Goal: Task Accomplishment & Management: Manage account settings

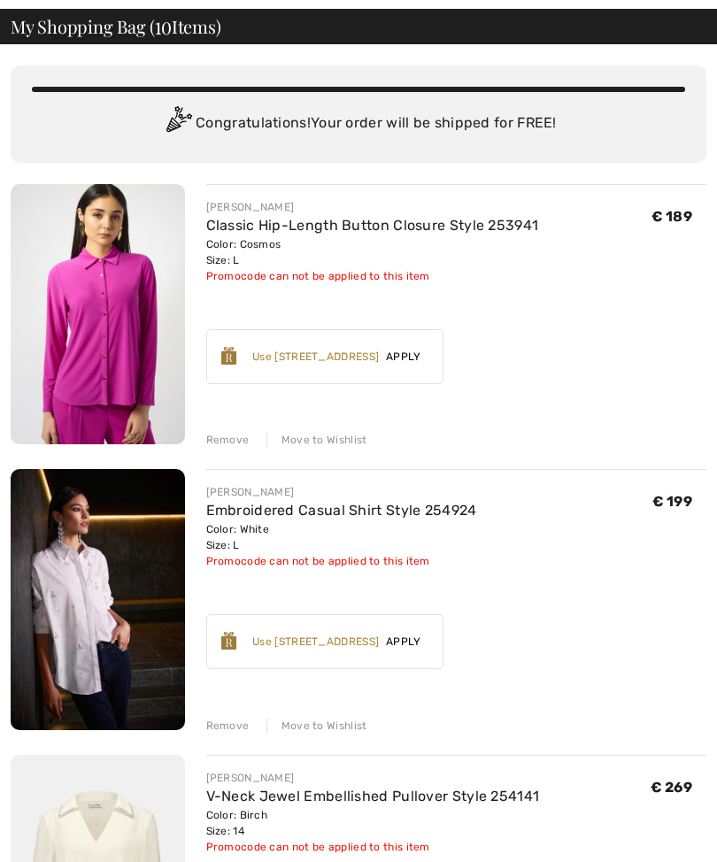
scroll to position [81, 0]
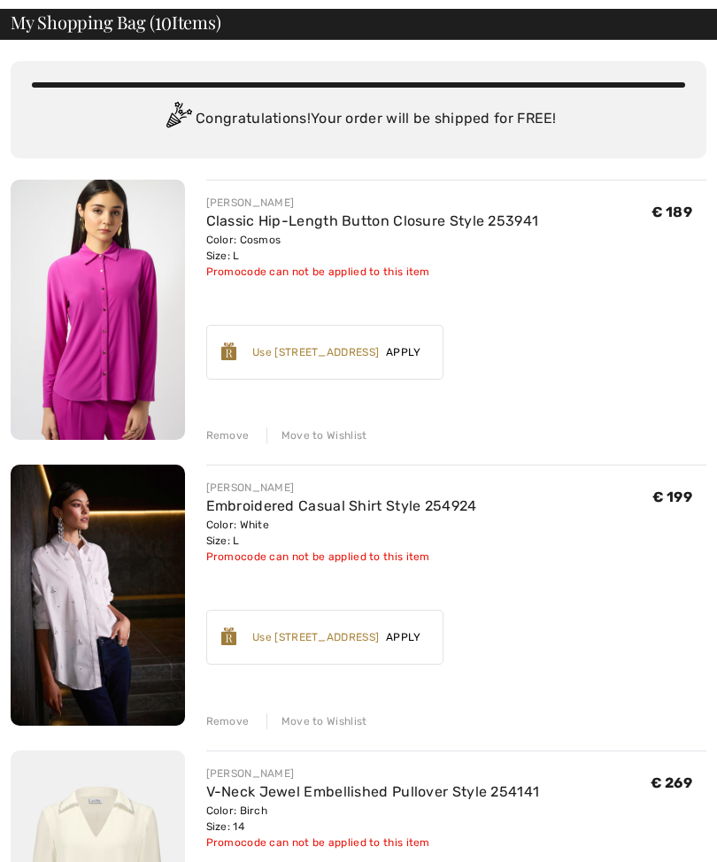
click at [232, 436] on div "Remove" at bounding box center [227, 436] width 43 height 16
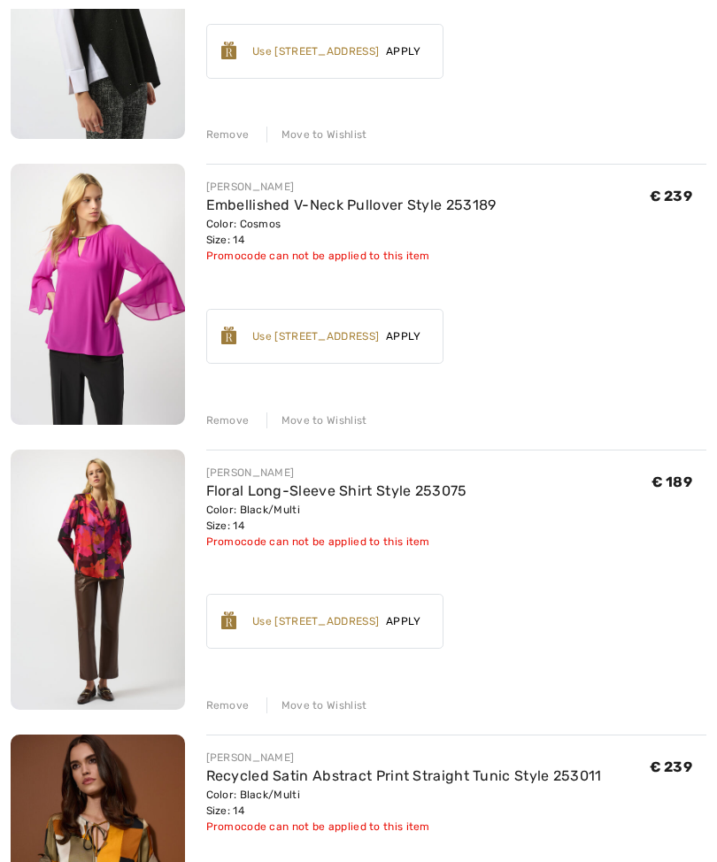
scroll to position [1527, 0]
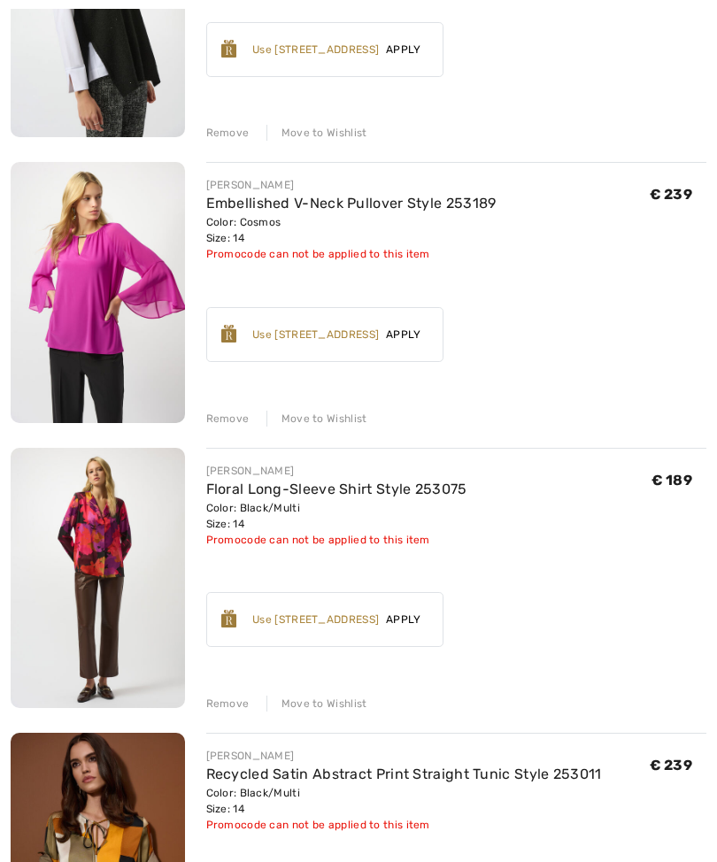
click at [236, 713] on div "JOSEPH RIBKOFF Embroidered Casual Shirt Style 254924 Color: White Size: L Final…" at bounding box center [359, 9] width 696 height 2548
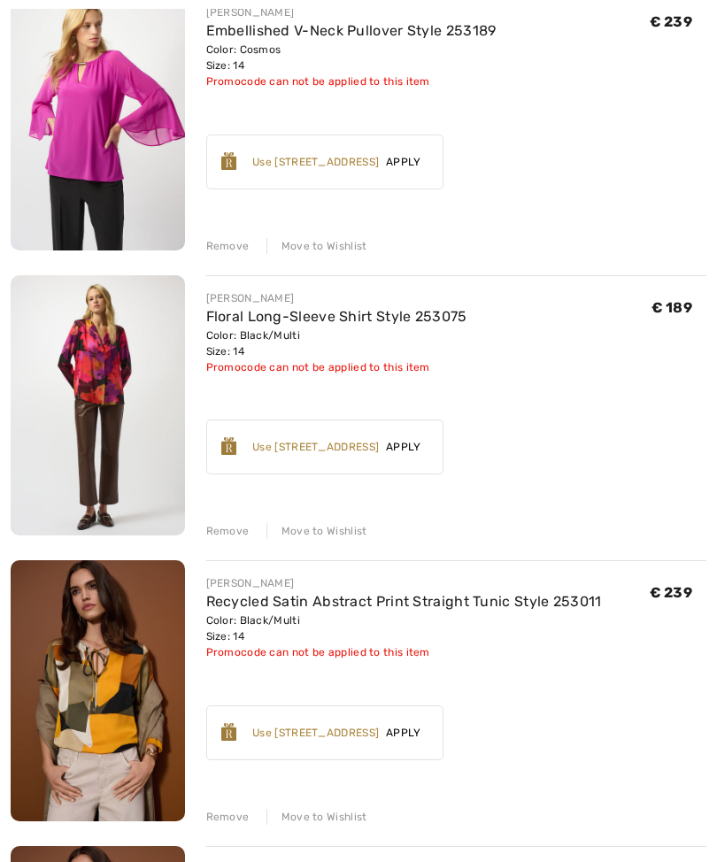
click at [231, 533] on div "Remove" at bounding box center [227, 532] width 43 height 16
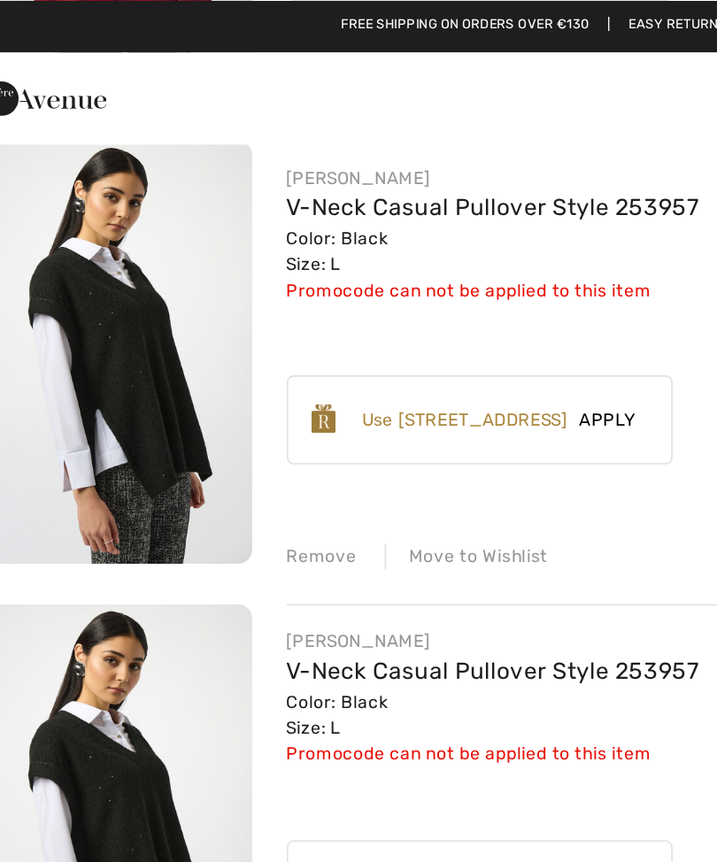
scroll to position [1032, 0]
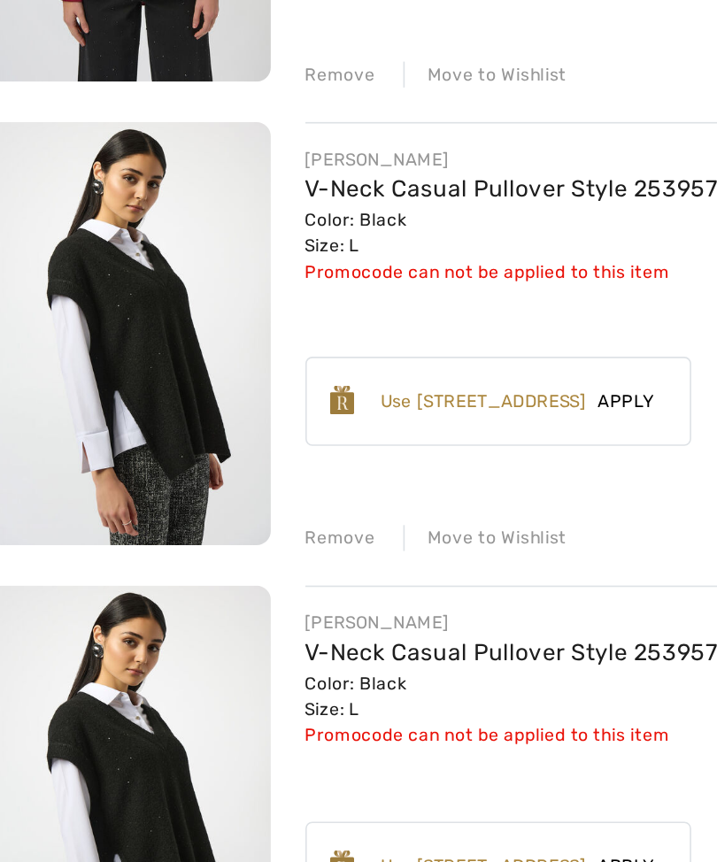
click at [215, 337] on div "Remove" at bounding box center [227, 343] width 43 height 16
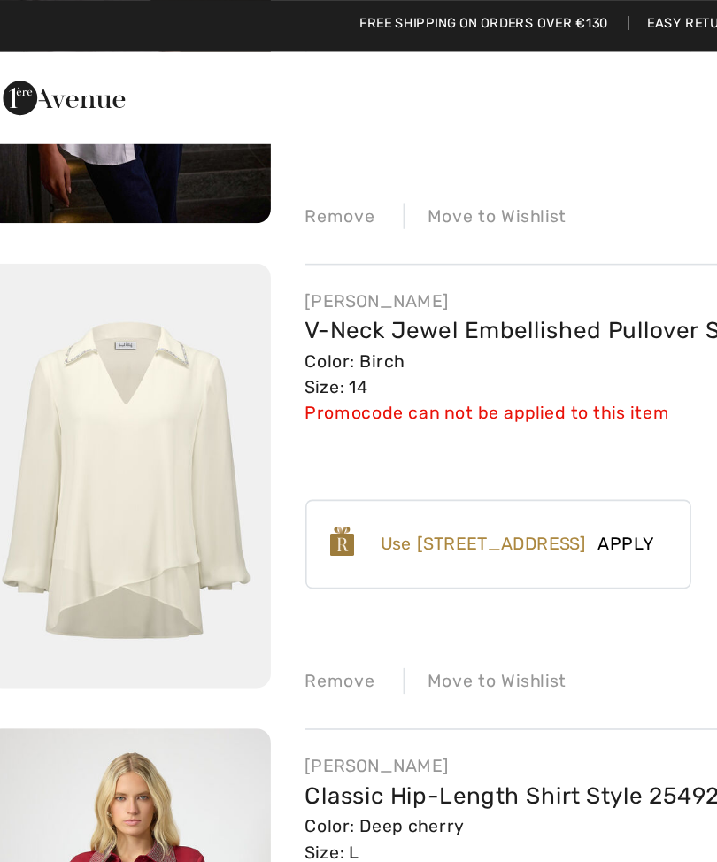
scroll to position [379, 0]
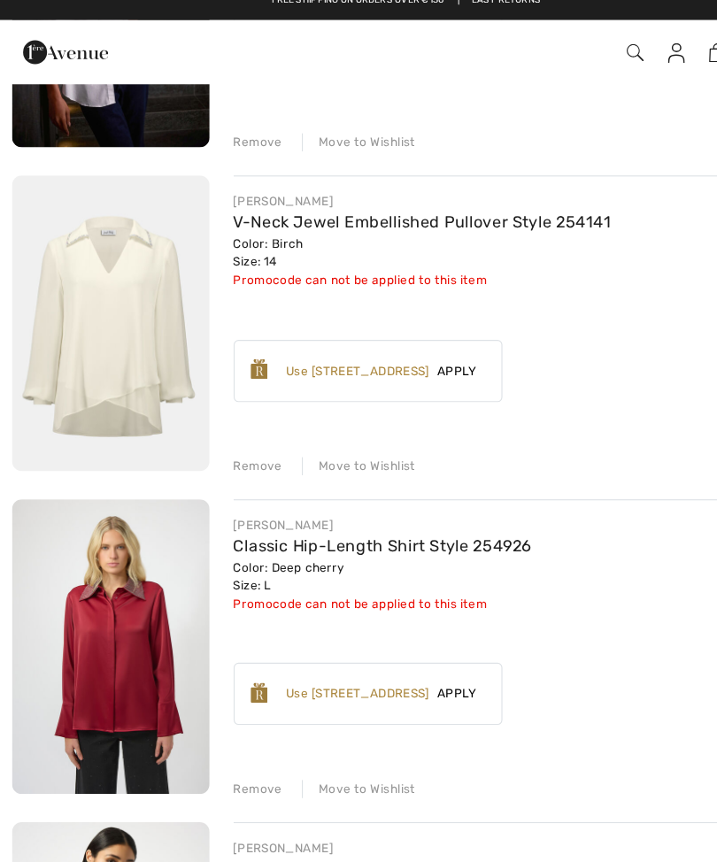
click at [148, 281] on img at bounding box center [98, 299] width 174 height 261
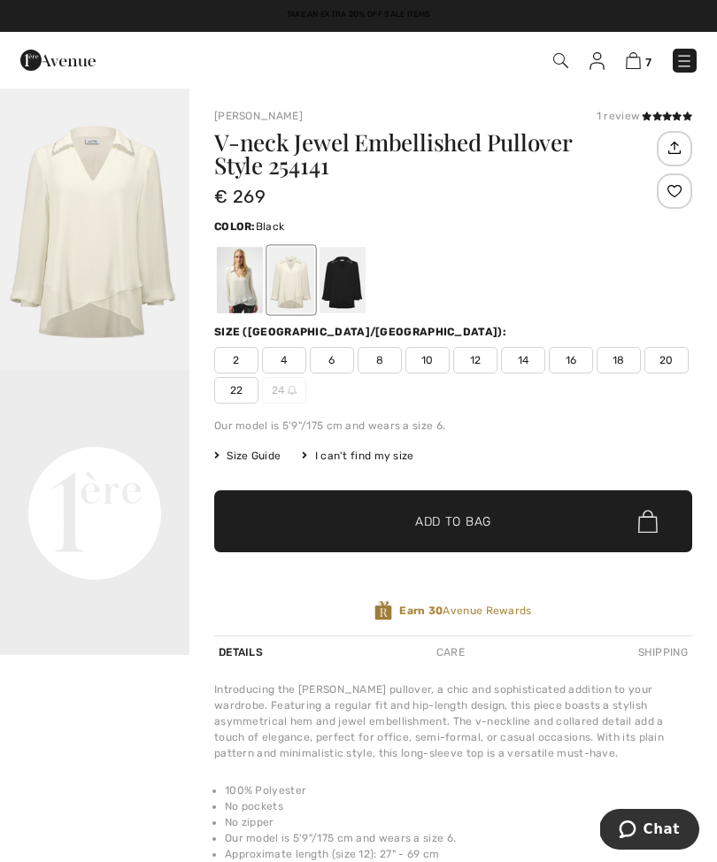
click at [355, 296] on div at bounding box center [342, 280] width 46 height 66
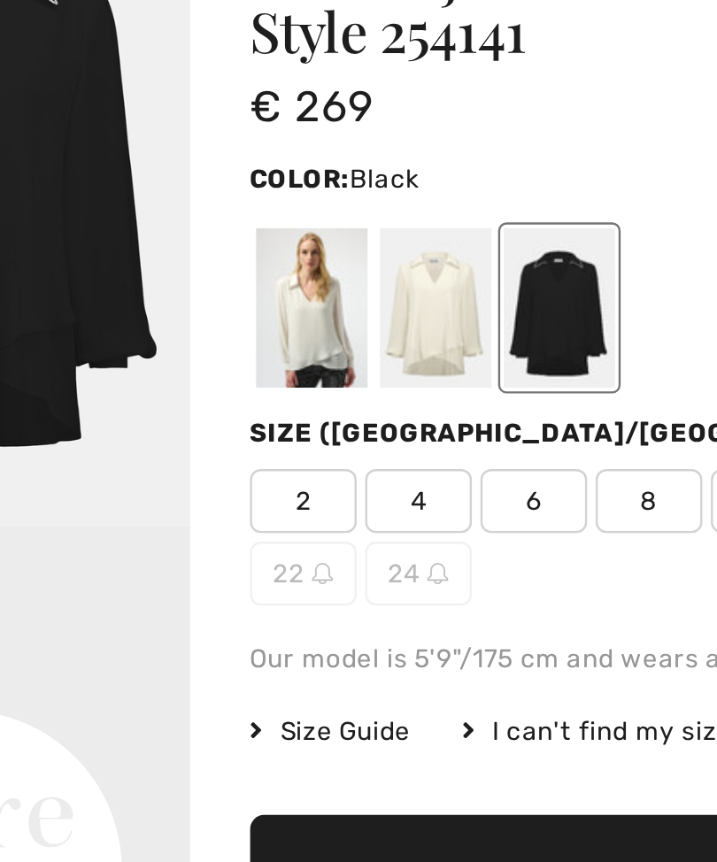
click at [217, 247] on div at bounding box center [240, 280] width 46 height 66
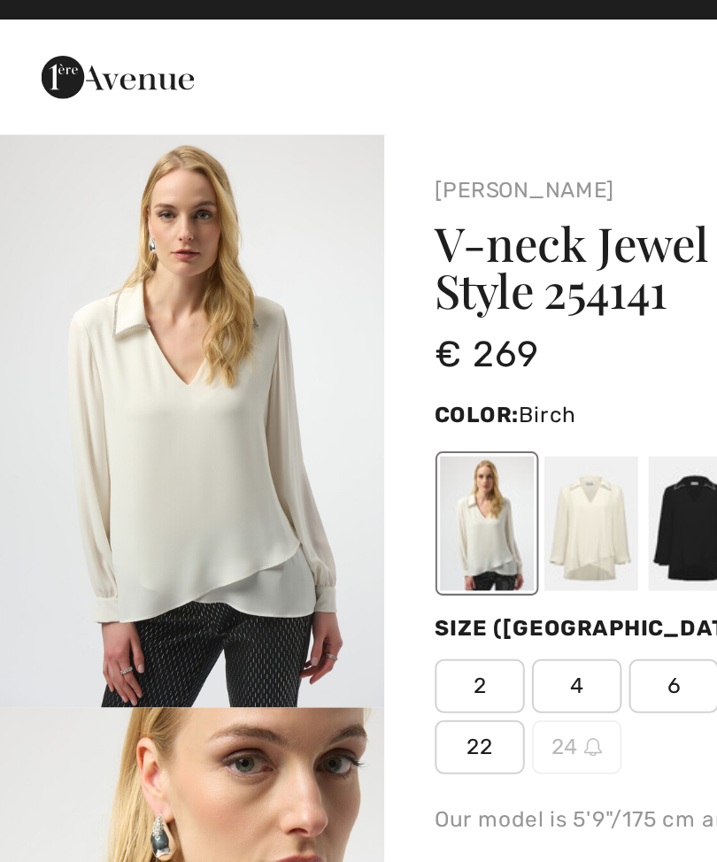
click at [296, 254] on div at bounding box center [291, 280] width 46 height 66
